Goal: Task Accomplishment & Management: Complete application form

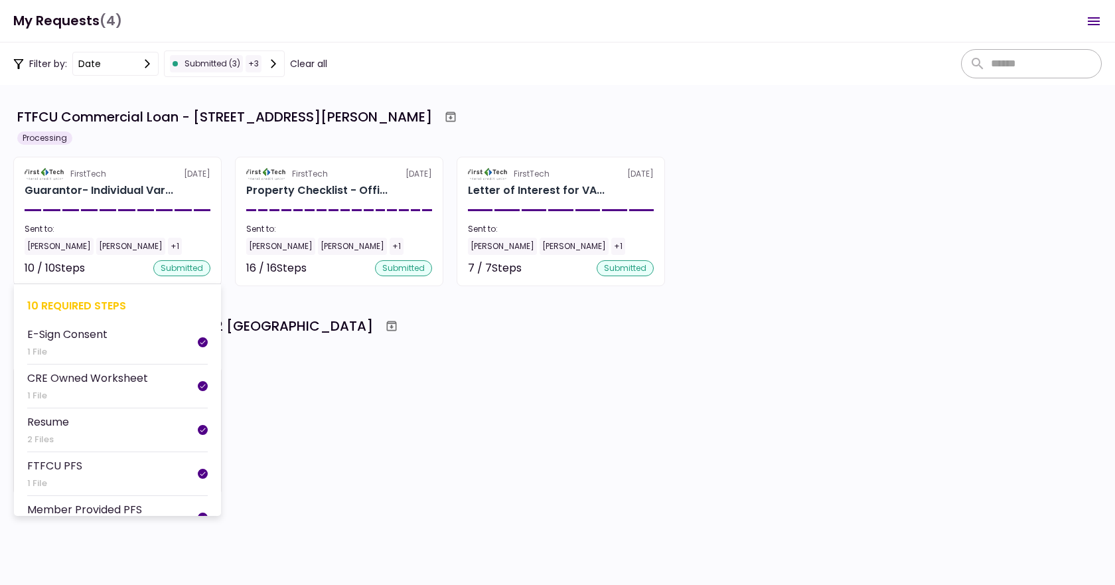
click at [173, 264] on div "submitted" at bounding box center [181, 268] width 57 height 16
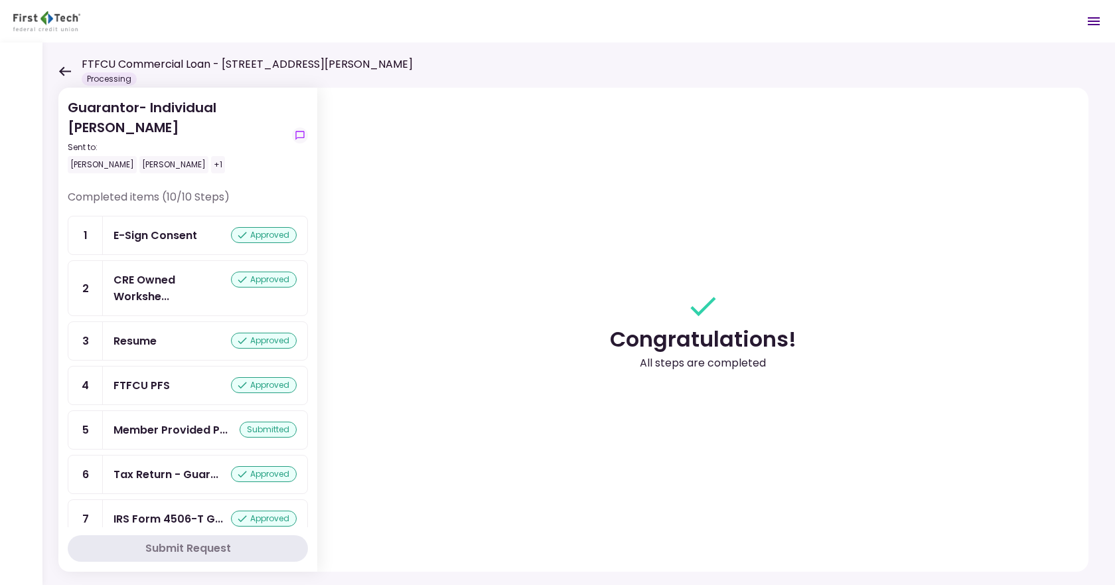
click at [61, 73] on icon at bounding box center [65, 70] width 12 height 9
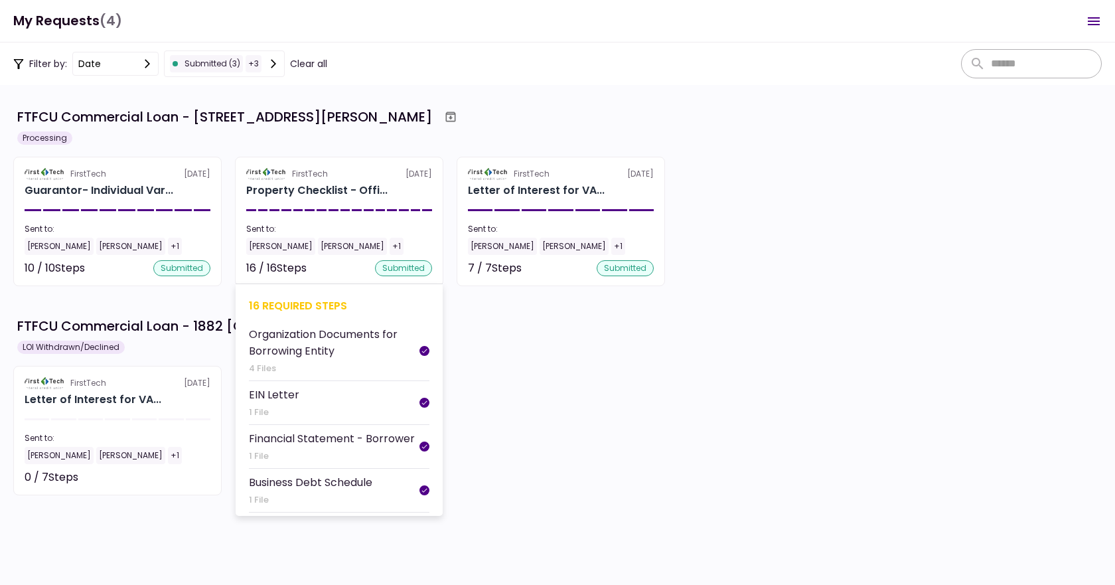
click at [400, 220] on section "FirstTech 26 Sep Property Checklist - Offi... Sent to: Vardhaman Bawari Matt St…" at bounding box center [339, 221] width 208 height 129
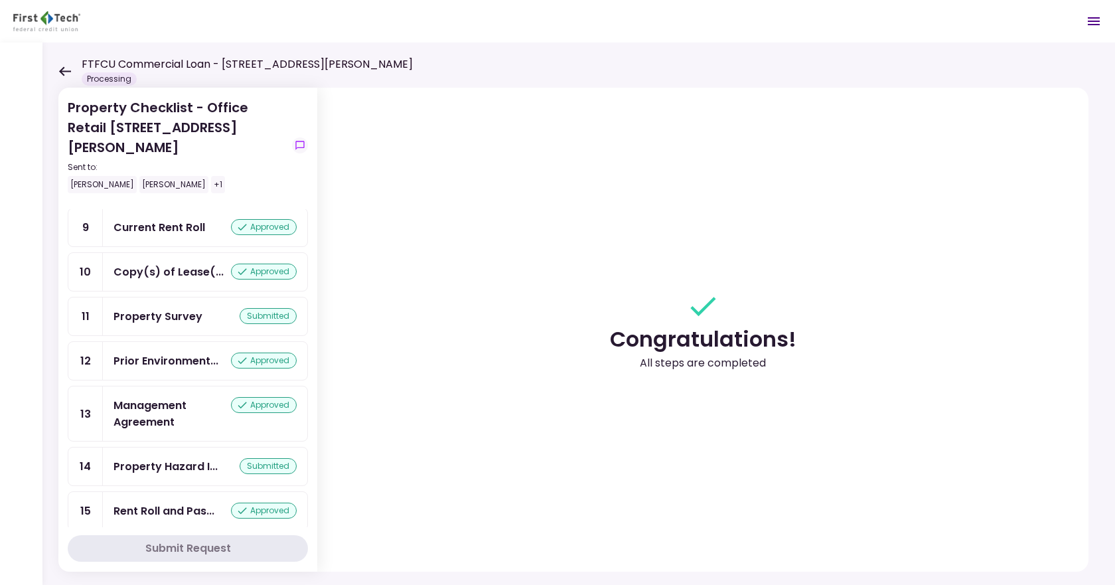
scroll to position [424, 0]
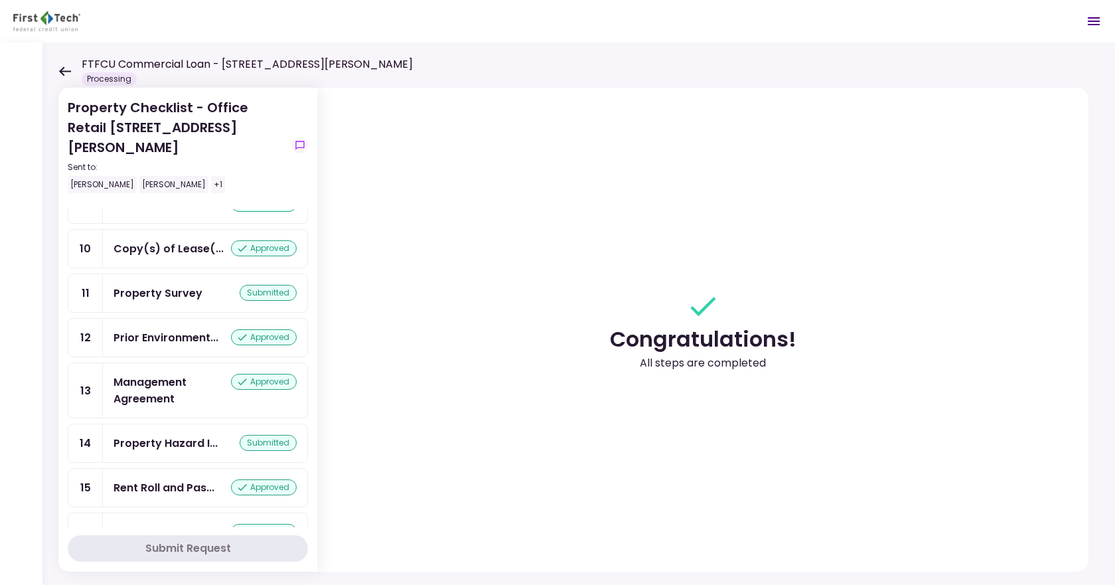
click at [64, 66] on icon at bounding box center [64, 71] width 13 height 10
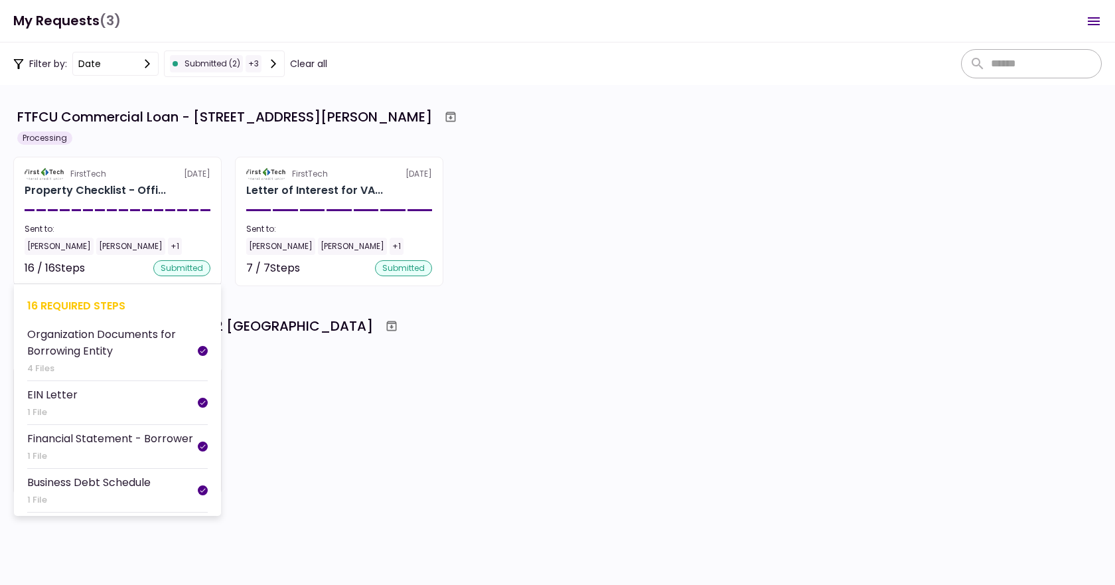
click at [110, 213] on section "FirstTech [DATE] Property Checklist - Offi... Sent to: [PERSON_NAME] [PERSON_NA…" at bounding box center [117, 221] width 208 height 129
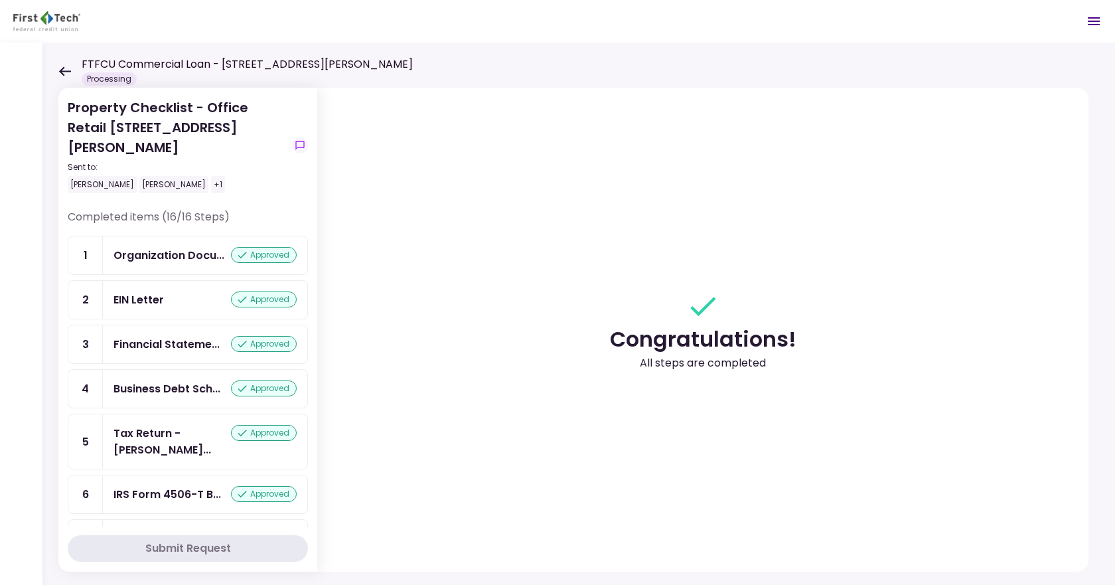
click at [62, 76] on icon at bounding box center [64, 71] width 13 height 10
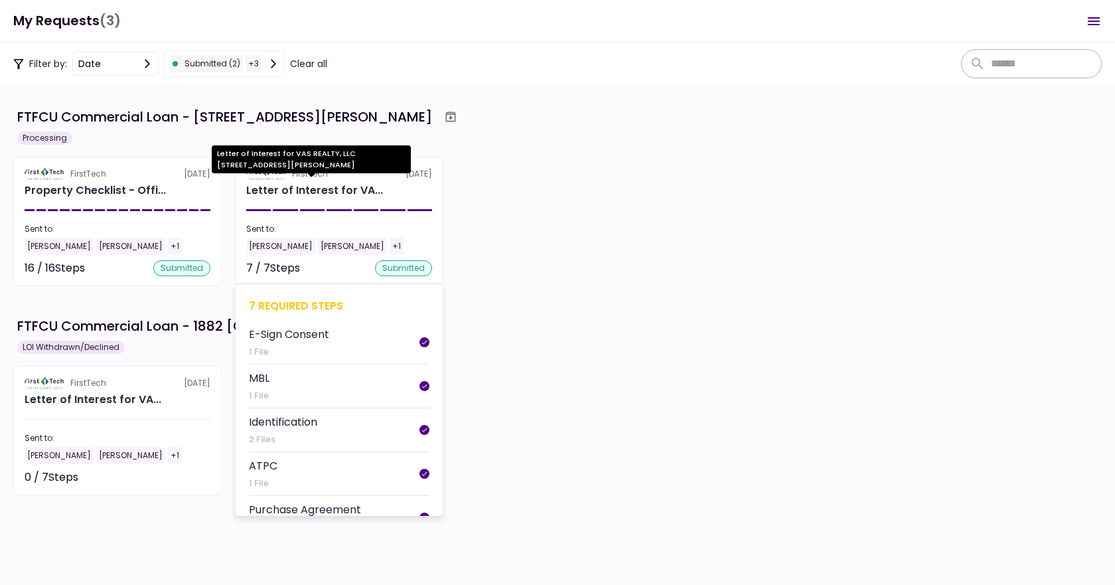
click at [335, 198] on div "Letter of Interest for VA..." at bounding box center [314, 191] width 137 height 16
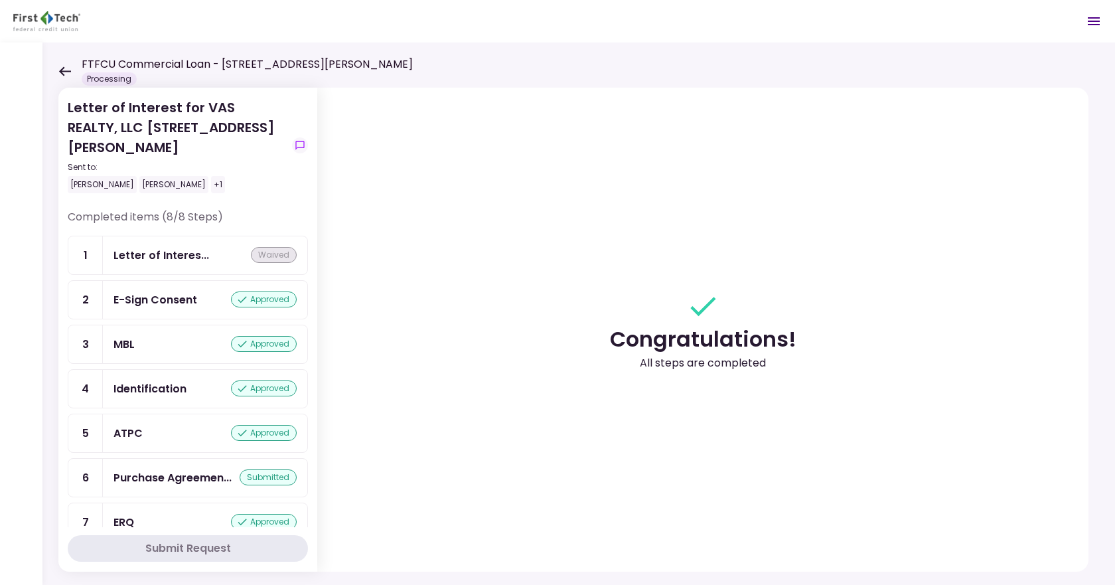
click at [68, 73] on icon at bounding box center [64, 71] width 13 height 10
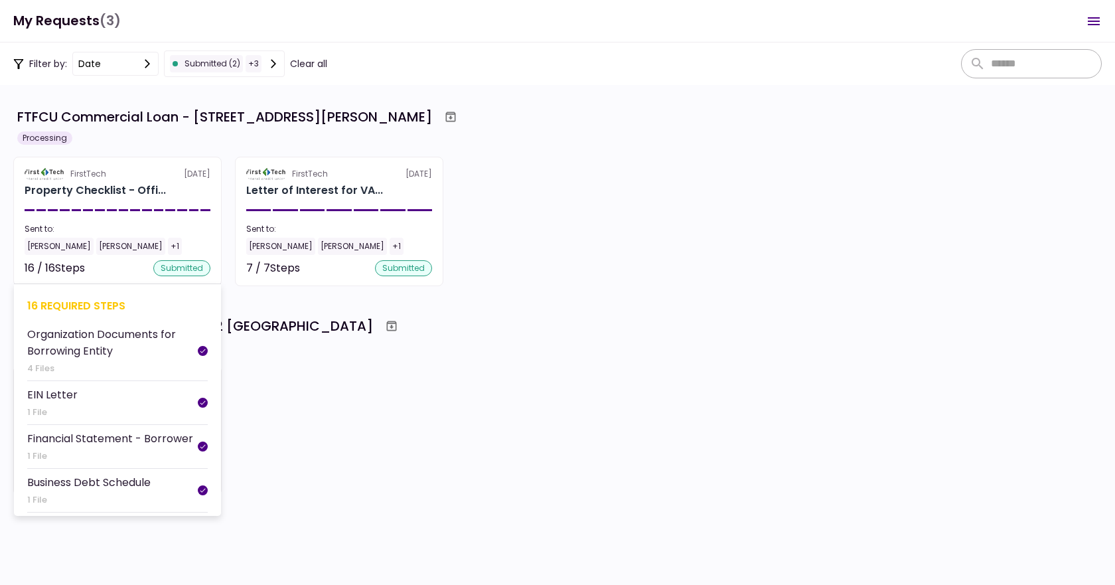
click at [126, 257] on section "FirstTech [DATE] Property Checklist - Offi... Sent to: [PERSON_NAME] [PERSON_NA…" at bounding box center [117, 221] width 208 height 129
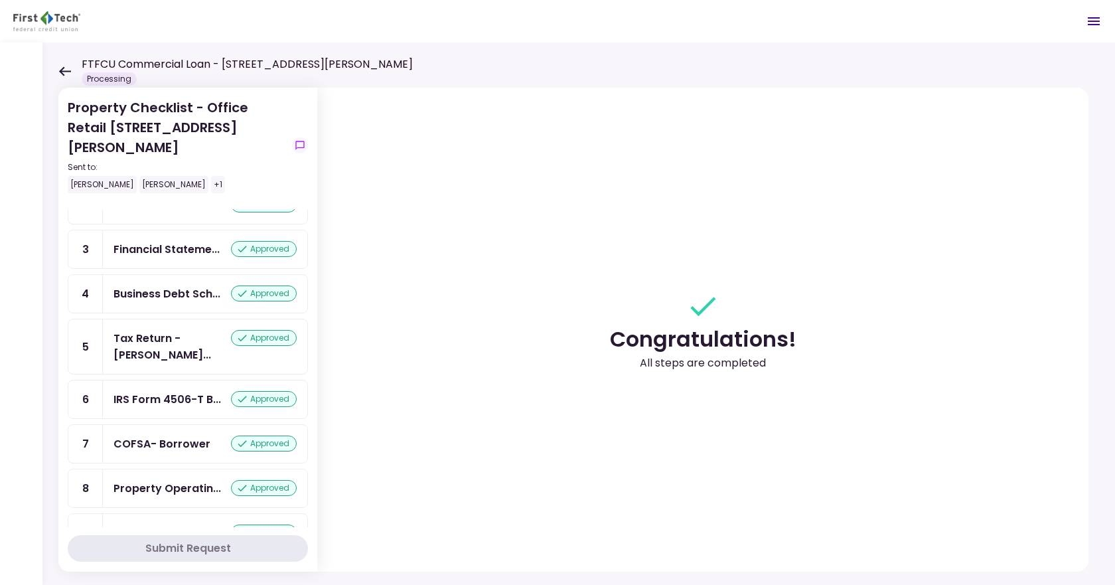
scroll to position [133, 0]
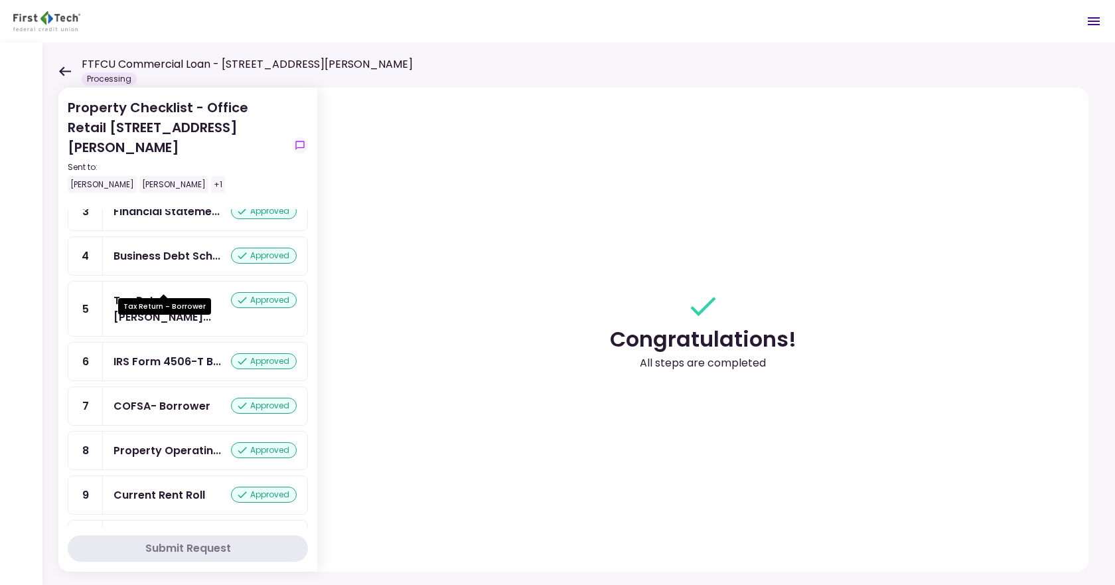
click at [193, 292] on div "Tax Return - [PERSON_NAME]..." at bounding box center [173, 308] width 118 height 33
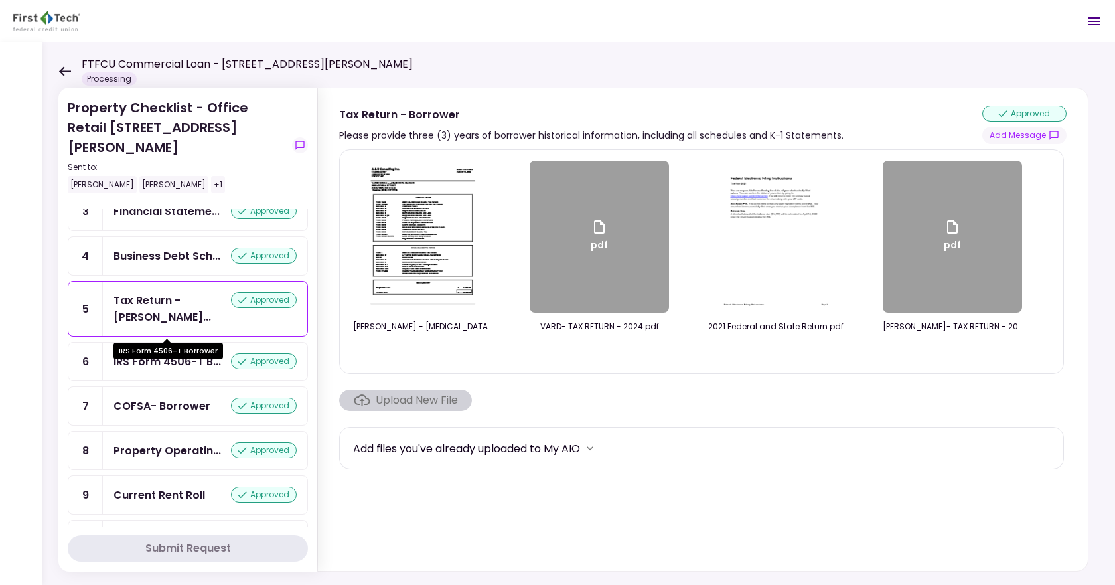
click at [184, 353] on div "IRS Form 4506-T B..." at bounding box center [168, 361] width 108 height 17
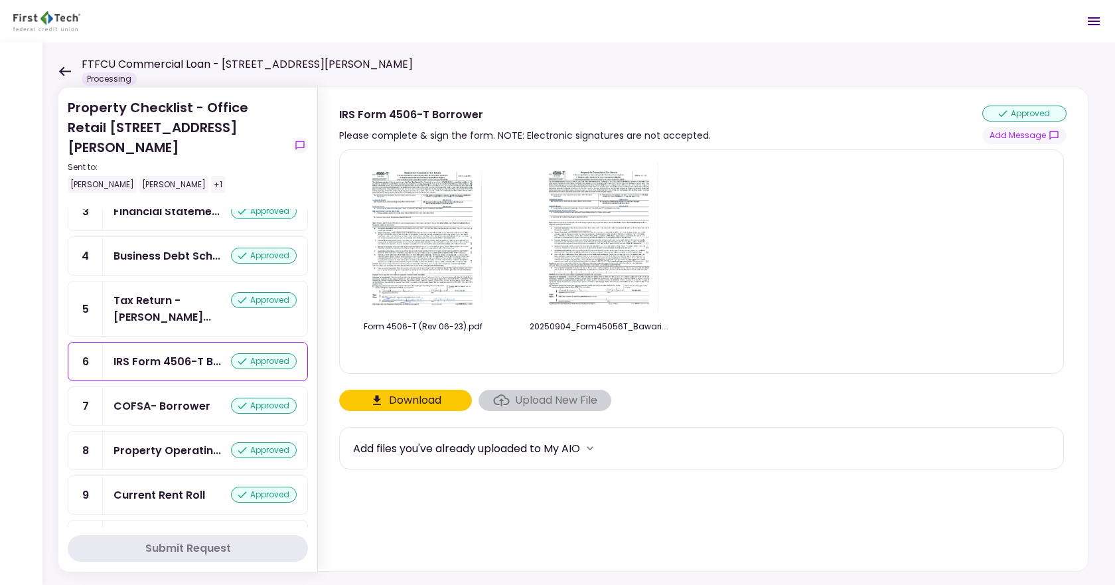
click at [553, 396] on div "Upload New File" at bounding box center [545, 400] width 133 height 21
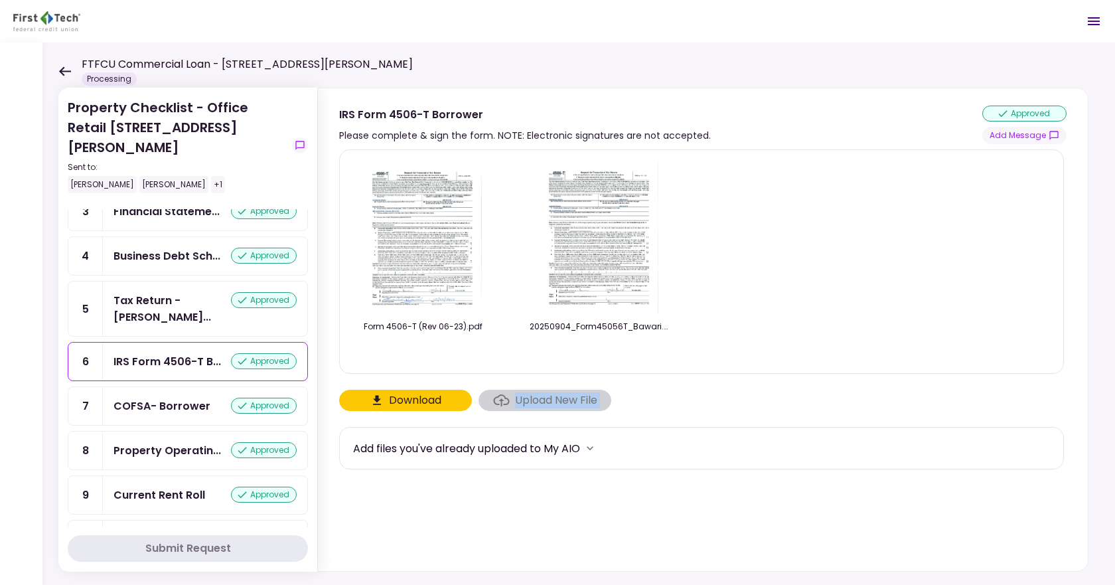
click at [553, 396] on div "Upload New File" at bounding box center [545, 400] width 133 height 21
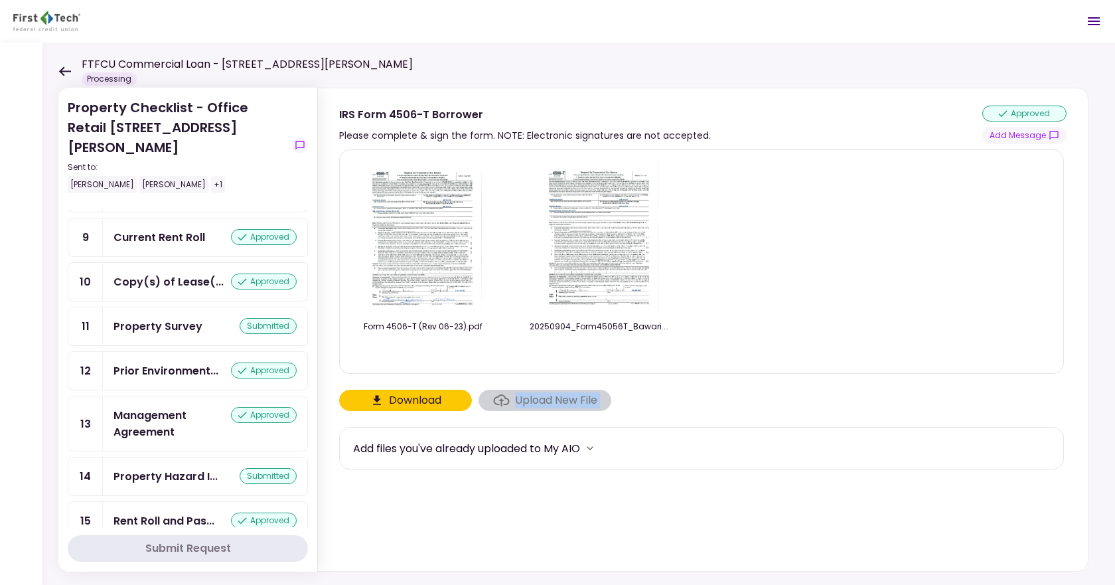
scroll to position [424, 0]
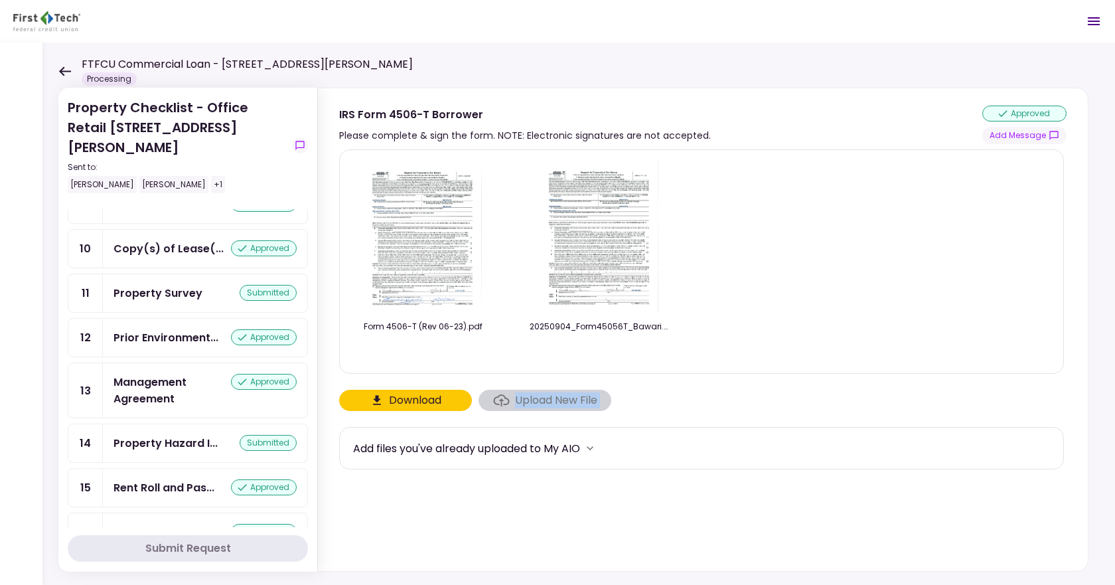
click at [171, 285] on div "Property Survey" at bounding box center [158, 293] width 89 height 17
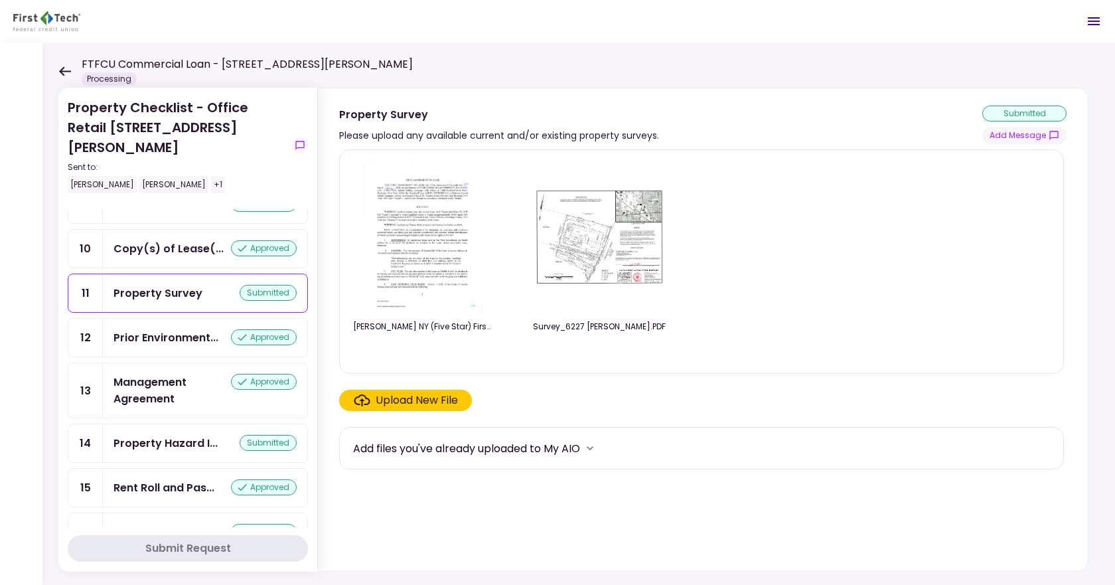
click at [423, 394] on div "Upload New File" at bounding box center [417, 400] width 82 height 16
click at [0, 0] on input "Upload New File" at bounding box center [0, 0] width 0 height 0
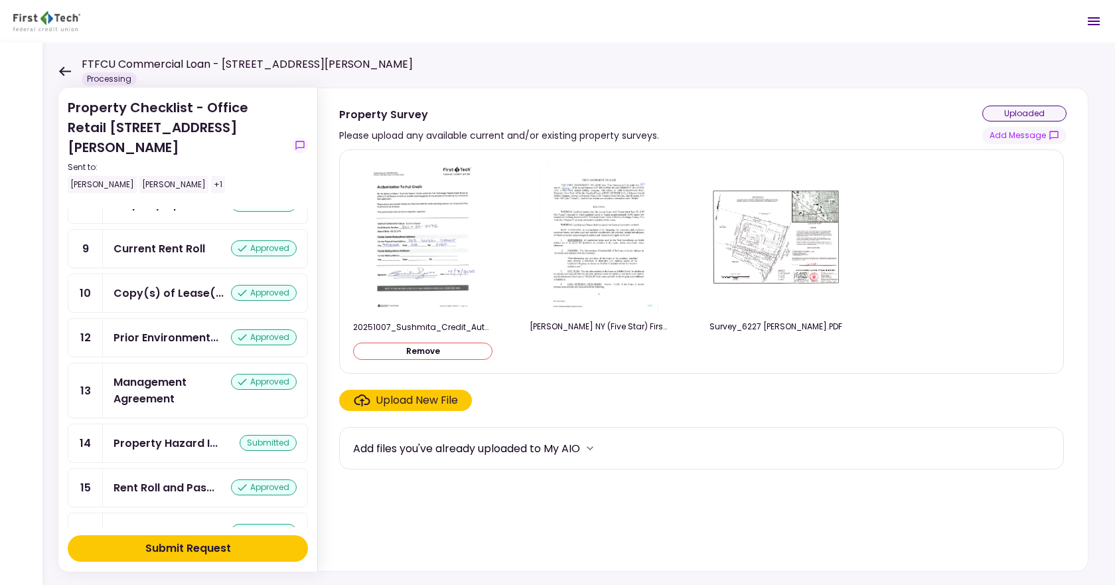
click at [211, 545] on div "Submit Request" at bounding box center [188, 548] width 86 height 16
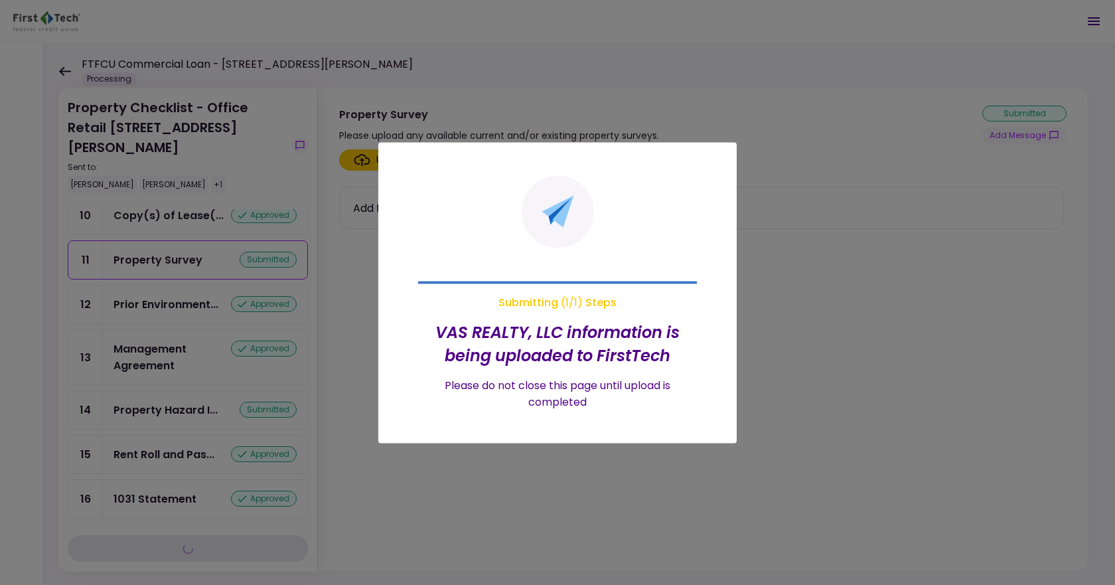
scroll to position [424, 0]
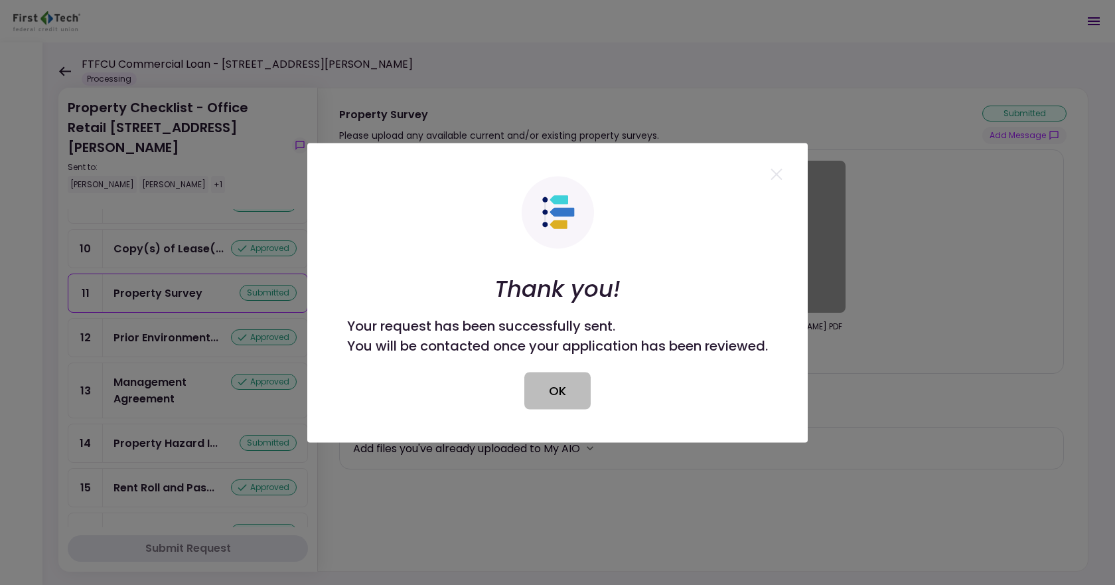
click at [545, 382] on button "OK" at bounding box center [557, 390] width 66 height 37
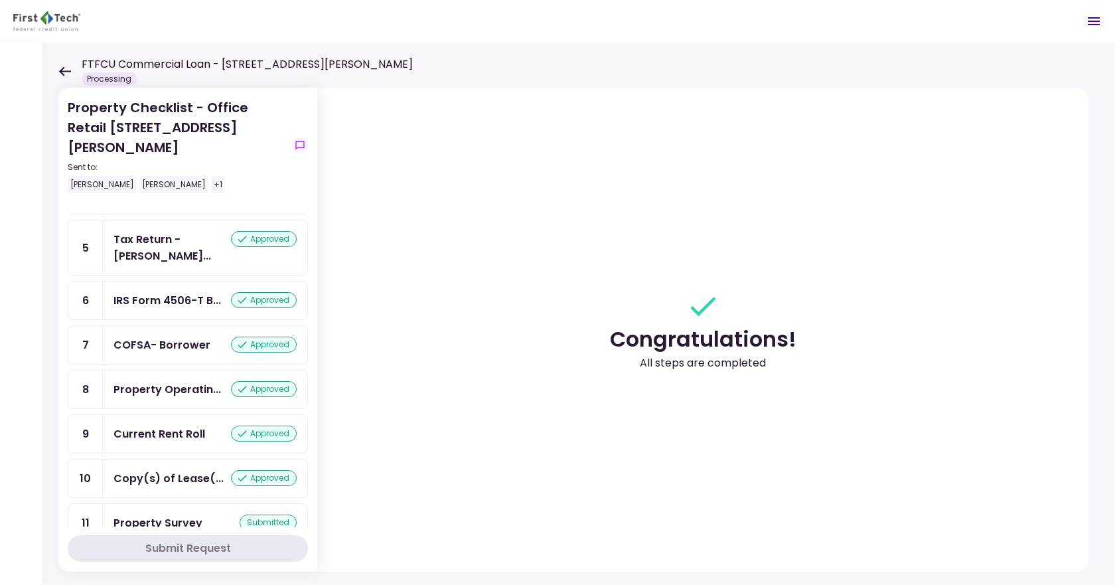
scroll to position [266, 0]
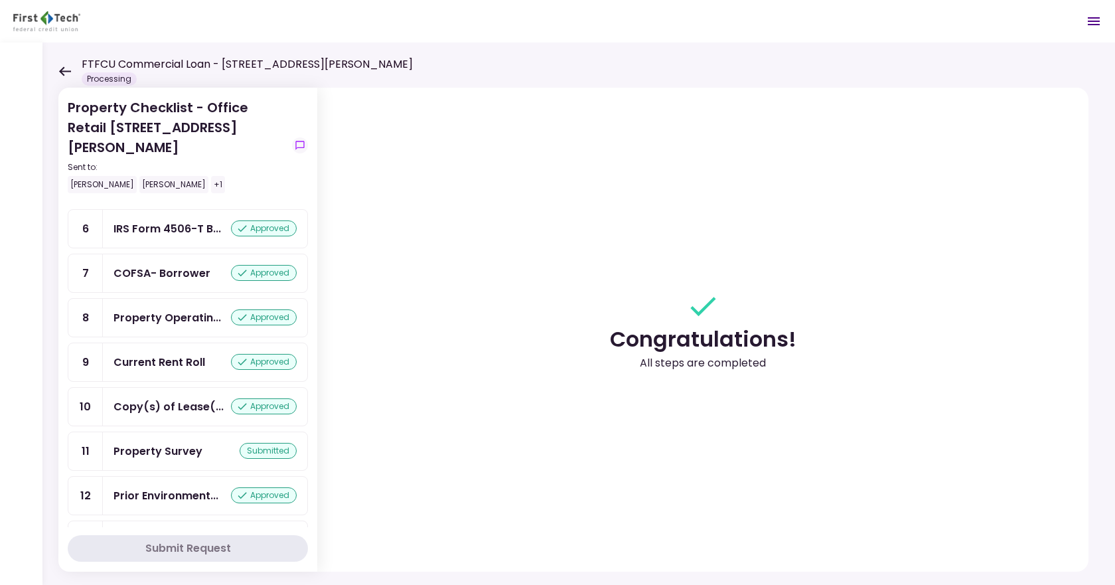
click at [195, 265] on div "COFSA- Borrower" at bounding box center [162, 273] width 97 height 17
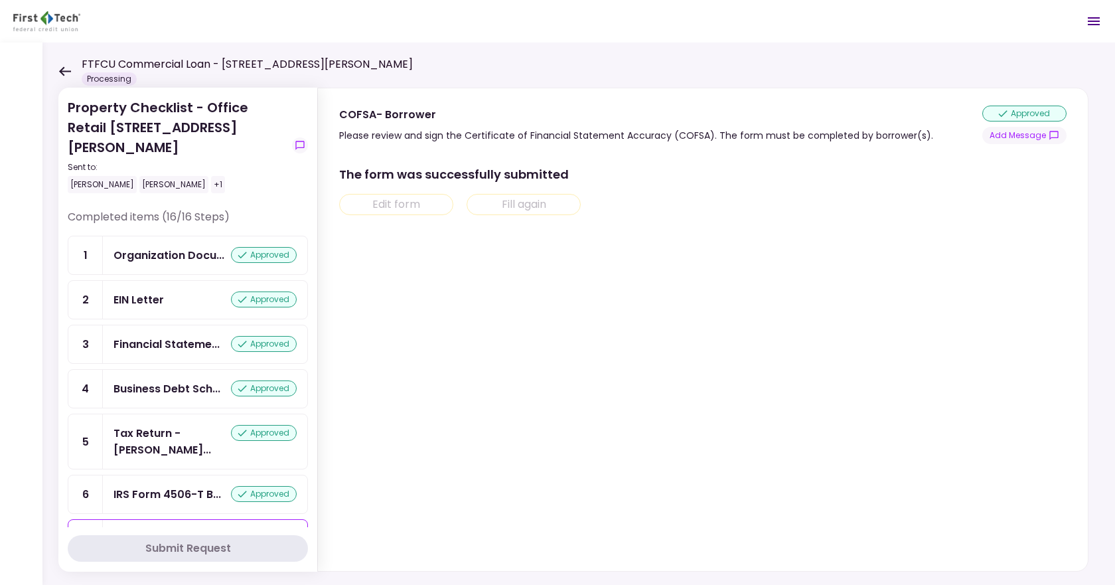
click at [62, 68] on icon at bounding box center [64, 71] width 13 height 10
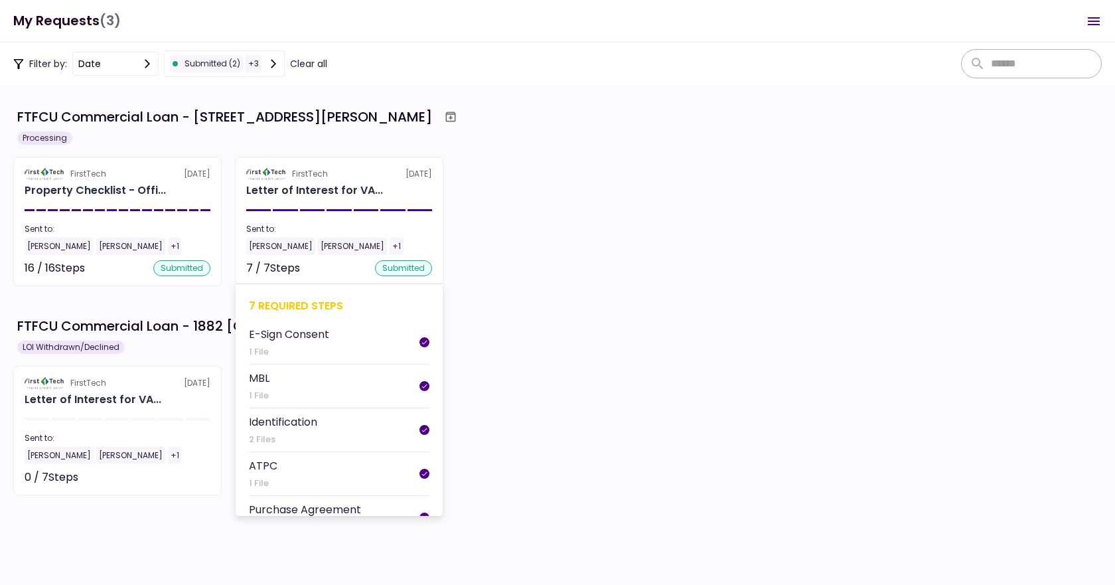
click at [275, 187] on div "Letter of Interest for VA..." at bounding box center [314, 191] width 137 height 16
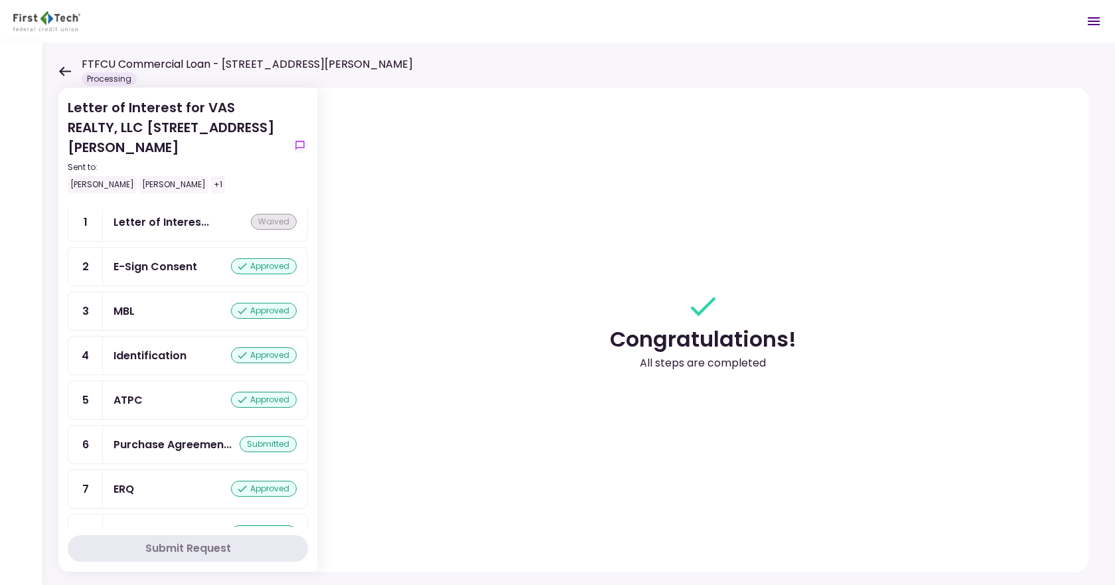
scroll to position [51, 0]
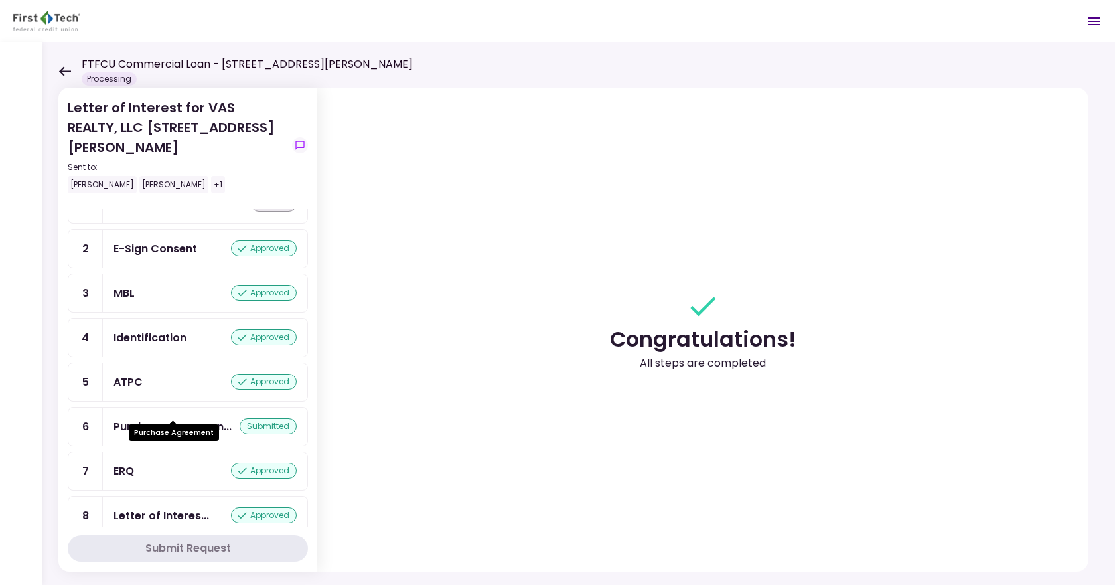
click at [185, 418] on div "Purchase Agreemen..." at bounding box center [173, 426] width 118 height 17
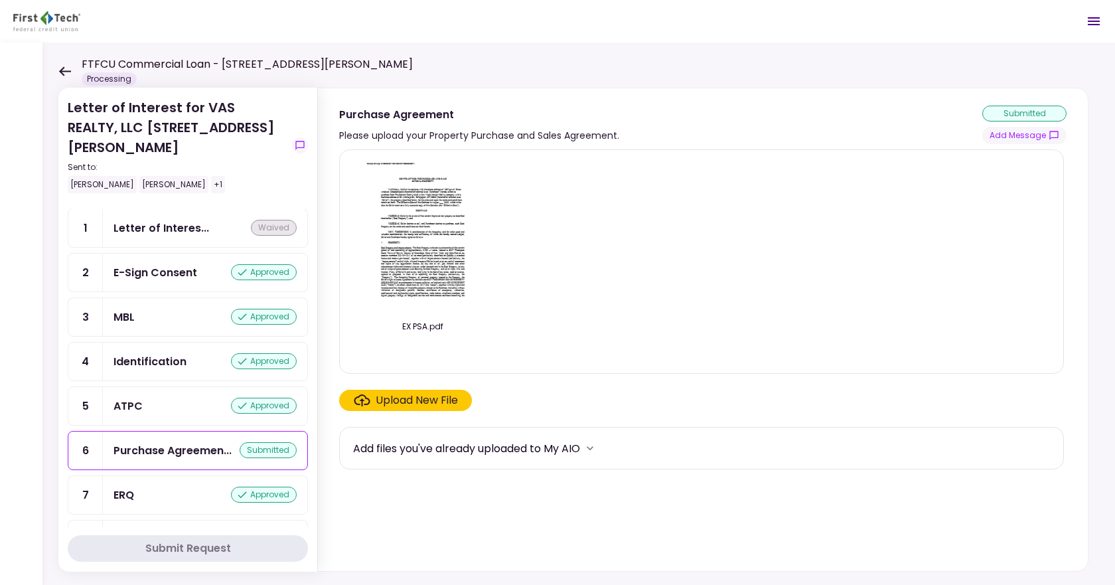
scroll to position [51, 0]
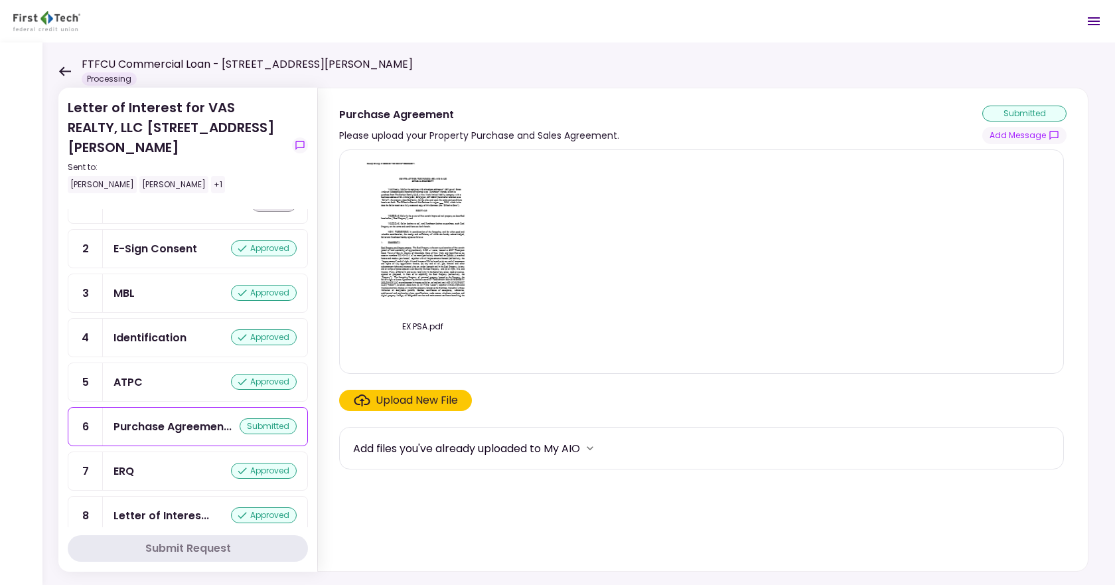
click at [61, 70] on icon at bounding box center [65, 70] width 12 height 9
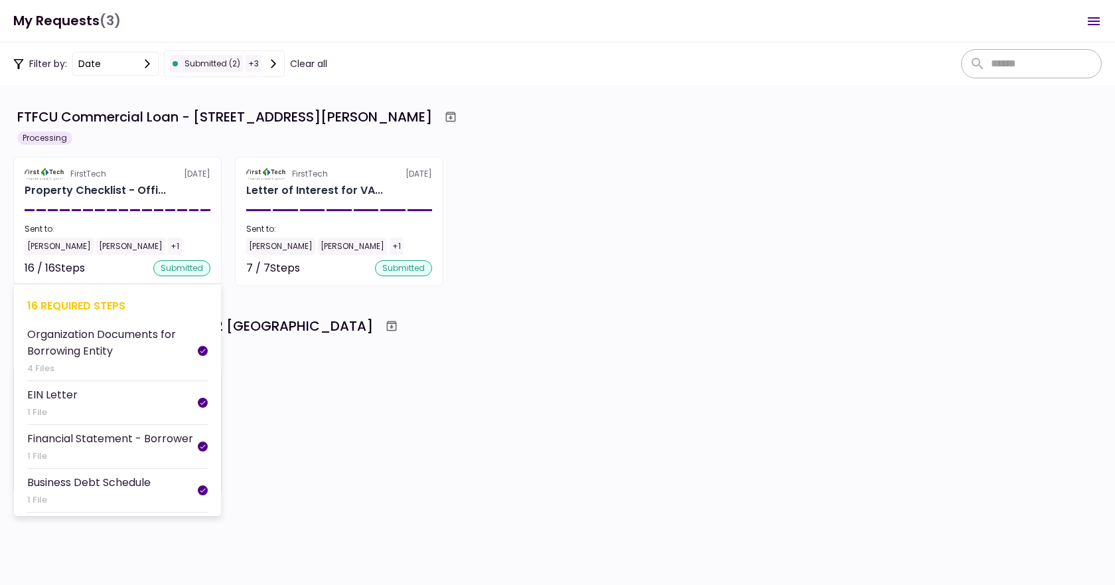
click at [180, 230] on div "Sent to:" at bounding box center [118, 229] width 186 height 12
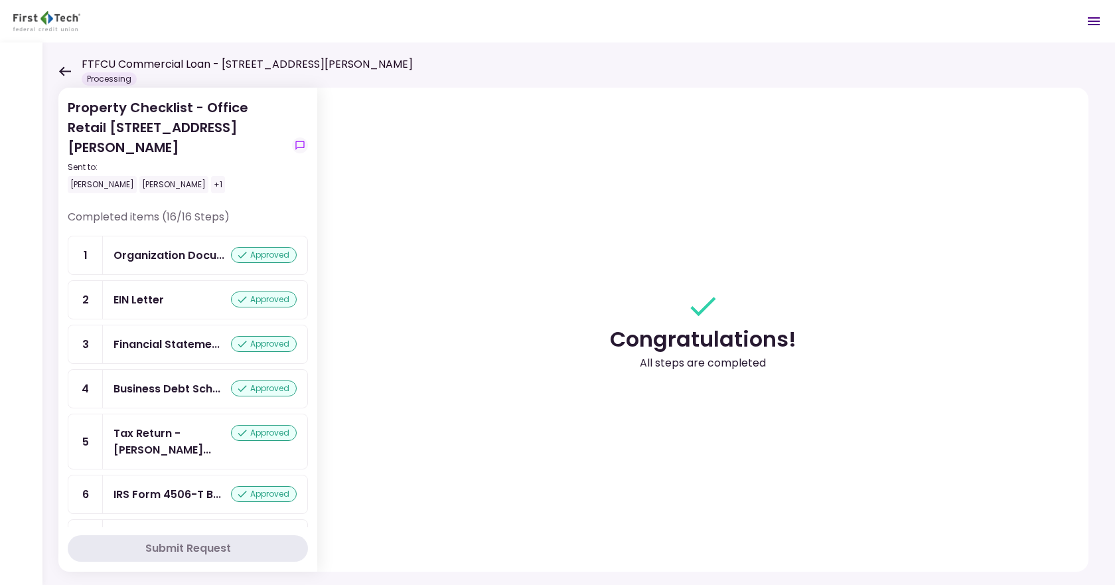
click at [63, 68] on icon at bounding box center [65, 70] width 12 height 9
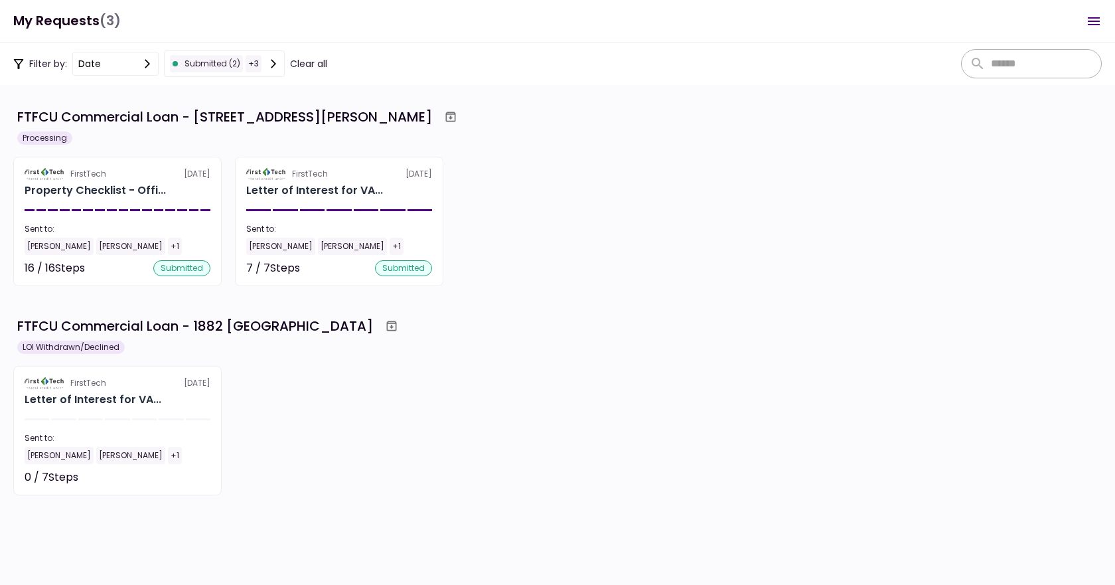
click at [258, 64] on div "+ 3" at bounding box center [254, 63] width 16 height 17
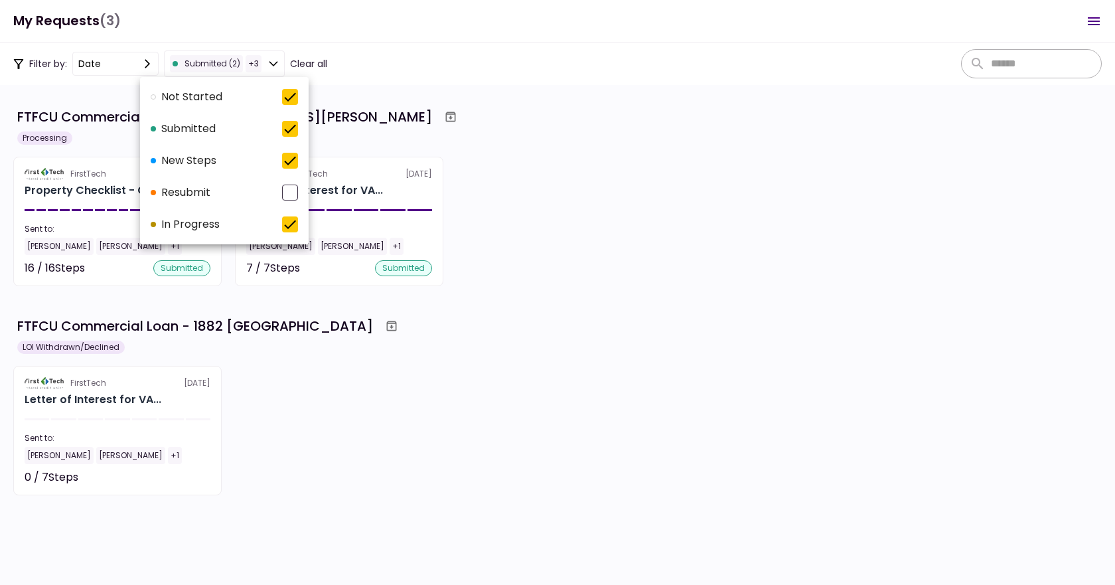
click at [78, 204] on div at bounding box center [557, 292] width 1115 height 585
